Goal: Book appointment/travel/reservation

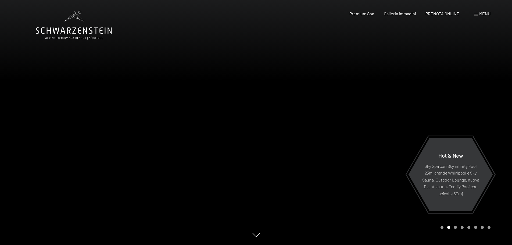
drag, startPoint x: 415, startPoint y: 58, endPoint x: 412, endPoint y: 62, distance: 4.9
click at [415, 58] on div at bounding box center [384, 122] width 256 height 245
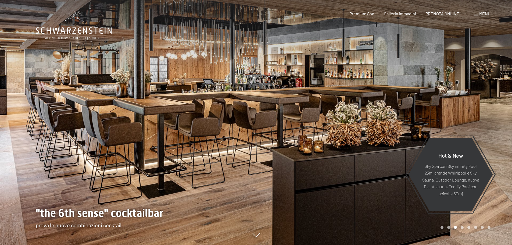
click at [163, 107] on div at bounding box center [128, 122] width 256 height 245
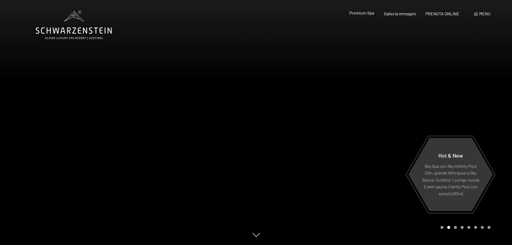
click at [363, 14] on span "Premium Spa" at bounding box center [361, 12] width 25 height 5
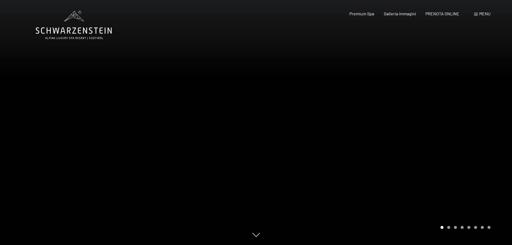
click at [379, 119] on div at bounding box center [384, 122] width 256 height 245
